Goal: Use online tool/utility: Utilize a website feature to perform a specific function

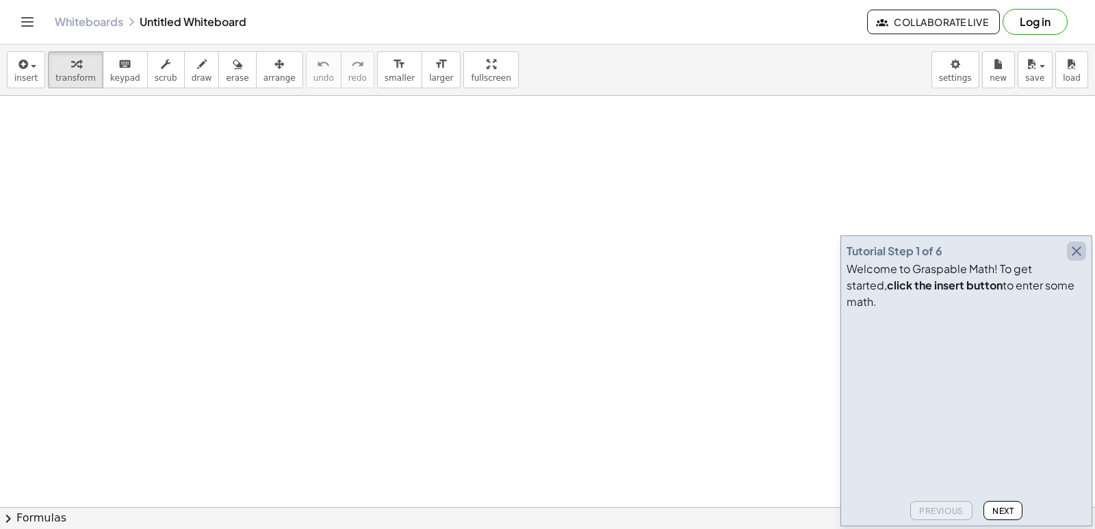
click at [1081, 259] on icon "button" at bounding box center [1077, 251] width 16 height 16
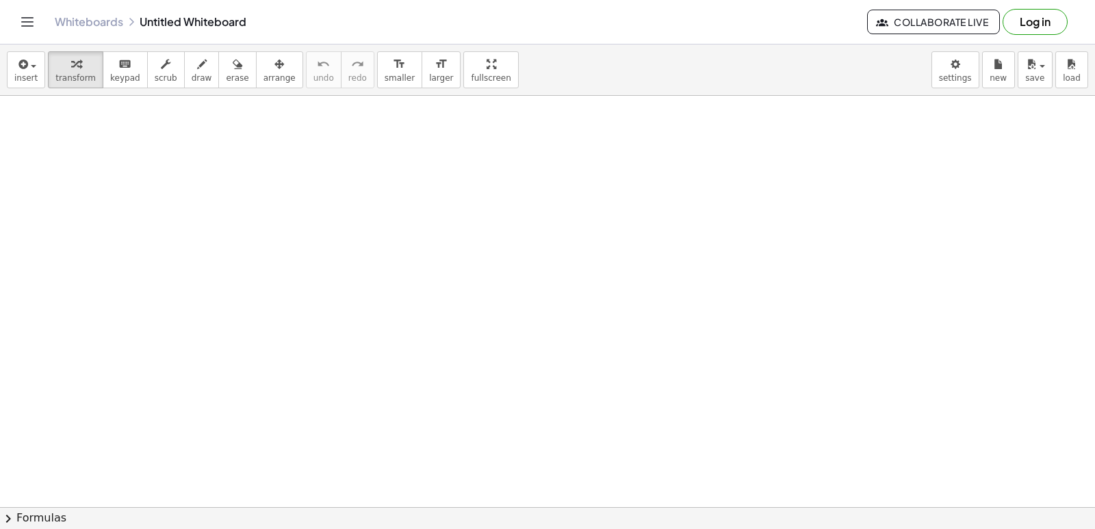
drag, startPoint x: 1072, startPoint y: 261, endPoint x: 722, endPoint y: 486, distance: 416.1
drag, startPoint x: 722, startPoint y: 486, endPoint x: 649, endPoint y: 168, distance: 326.7
click at [950, 79] on body "Graspable Math Activities Get Started Activity Bank Assigned Work Classes White…" at bounding box center [547, 264] width 1095 height 529
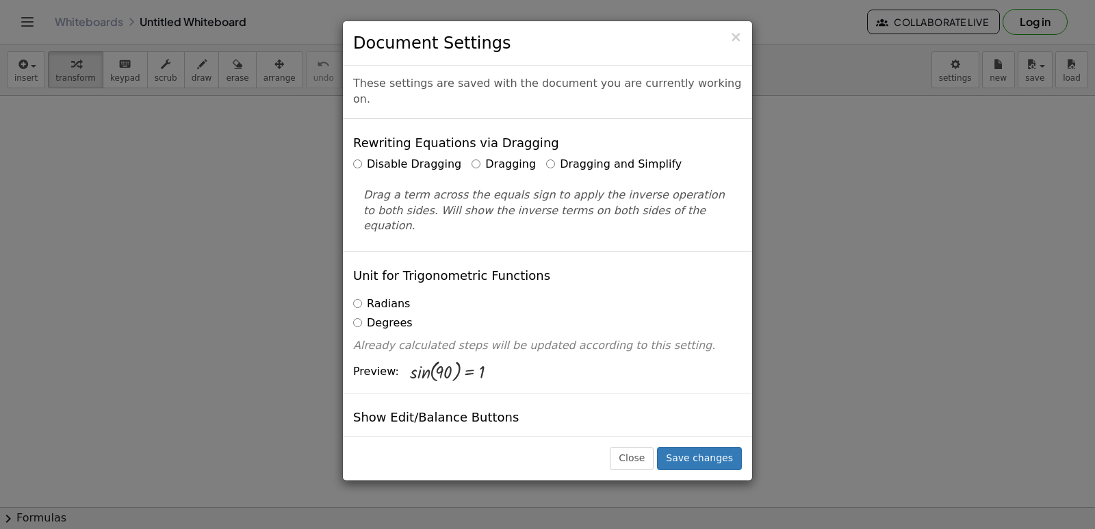
click at [605, 157] on label "Dragging and Simplify" at bounding box center [614, 165] width 136 height 16
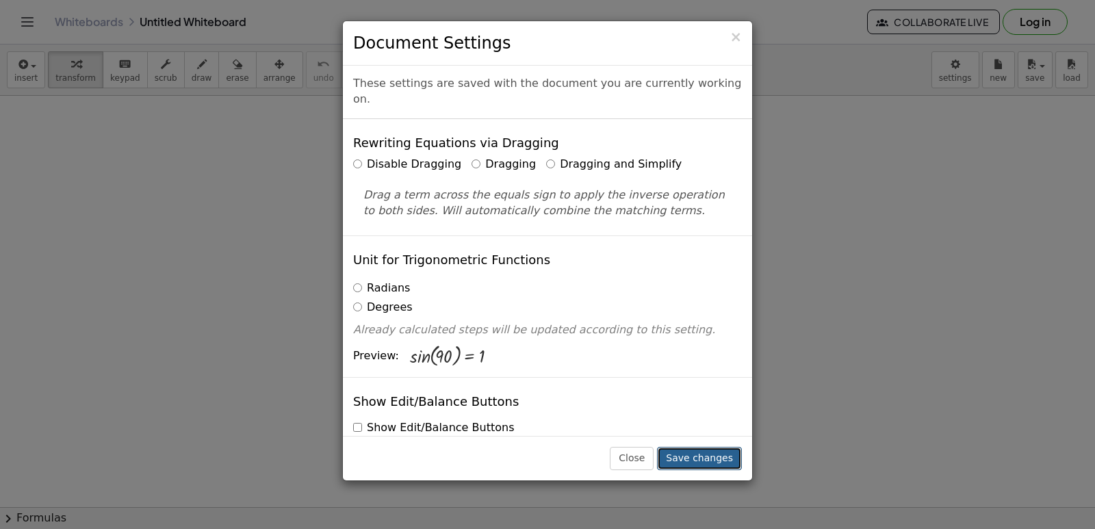
click at [703, 456] on button "Save changes" at bounding box center [699, 458] width 85 height 23
